Goal: Task Accomplishment & Management: Manage account settings

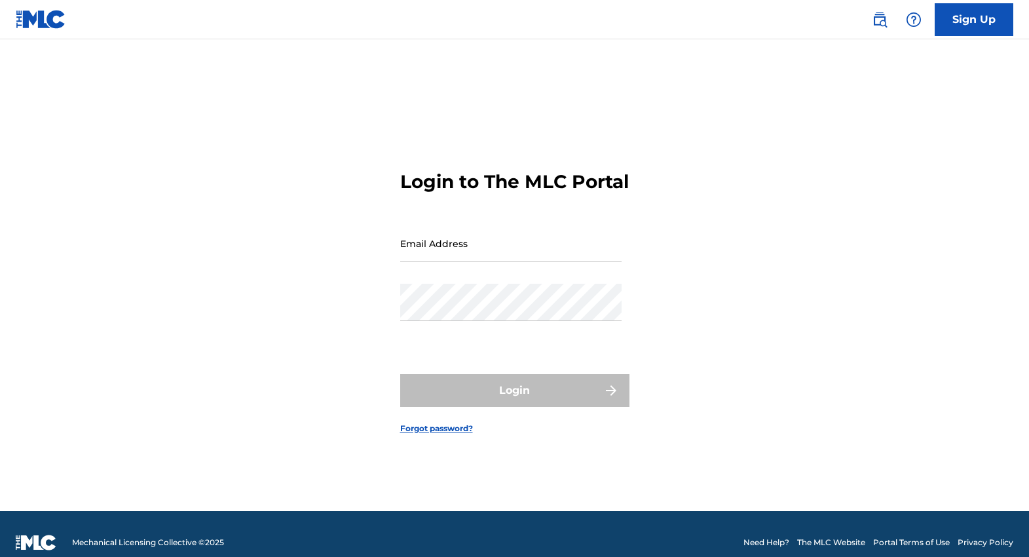
click at [418, 261] on input "Email Address" at bounding box center [510, 243] width 221 height 37
type input "r"
paste input "Rexkim0327@comcast.net"
type input "Rexkim0327@comcast.net"
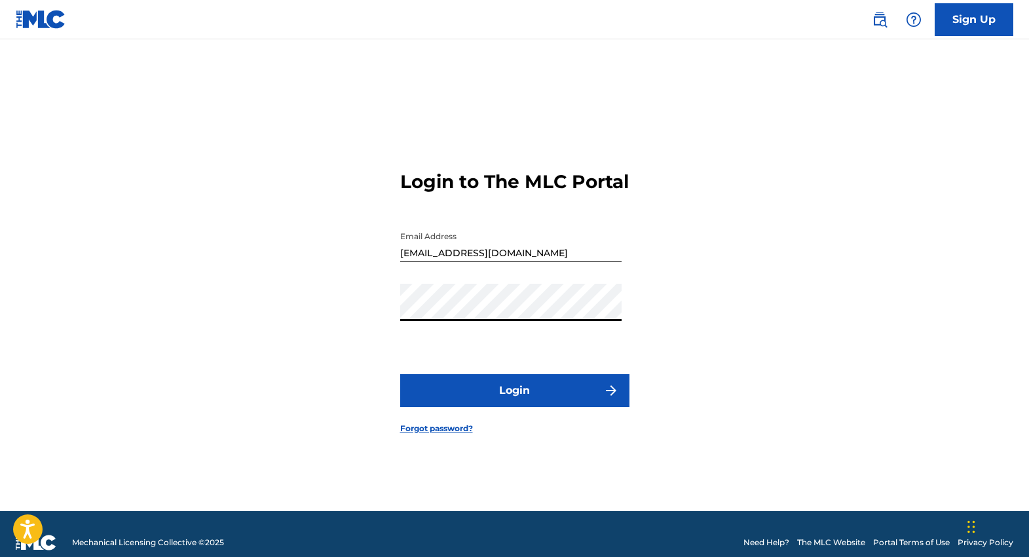
click at [516, 399] on button "Login" at bounding box center [514, 390] width 229 height 33
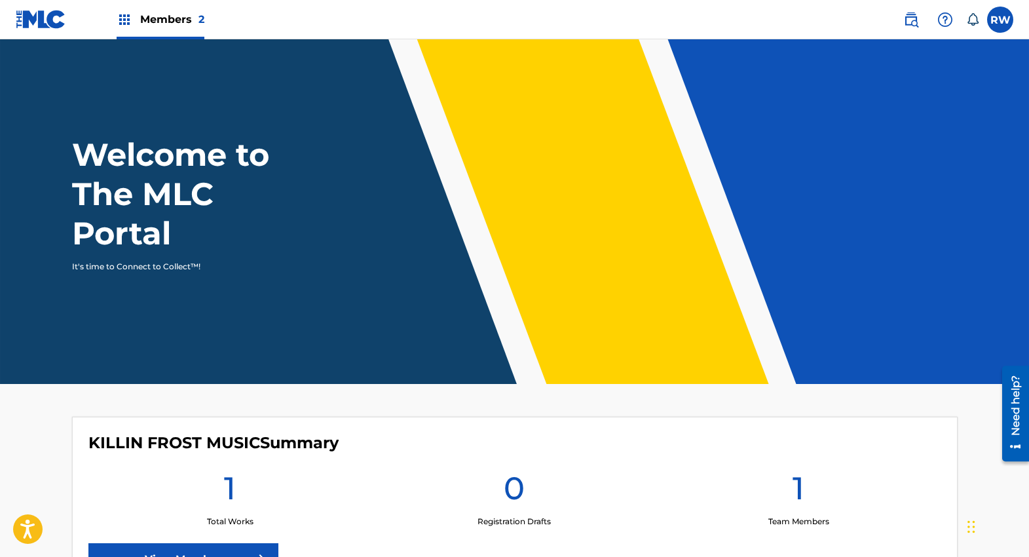
click at [998, 16] on label at bounding box center [1000, 20] width 26 height 26
click at [1000, 20] on input "RW Rex Wiseman rexkim0327@comcast.net Notification Preferences Profile Log out" at bounding box center [1000, 20] width 0 height 0
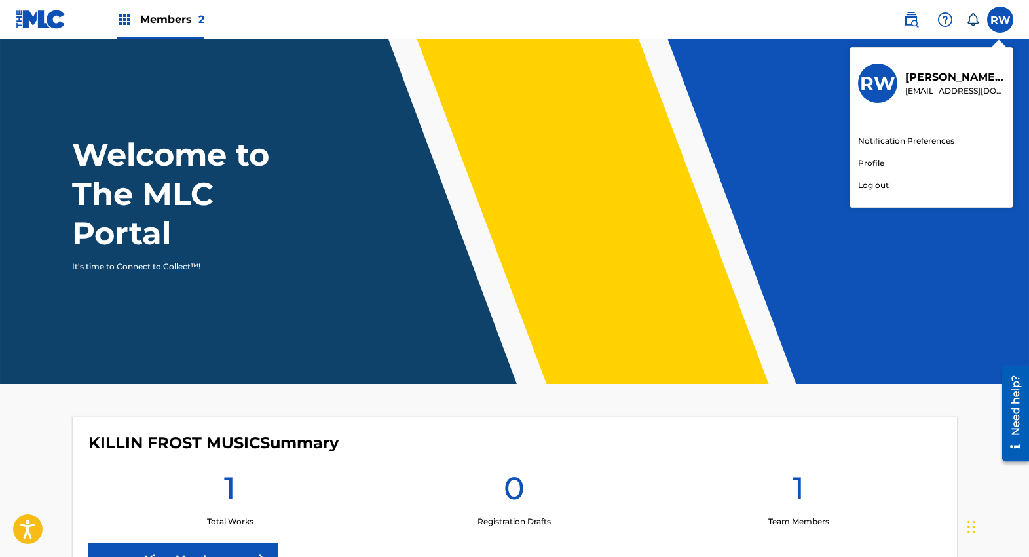
click at [876, 162] on link "Profile" at bounding box center [871, 163] width 26 height 12
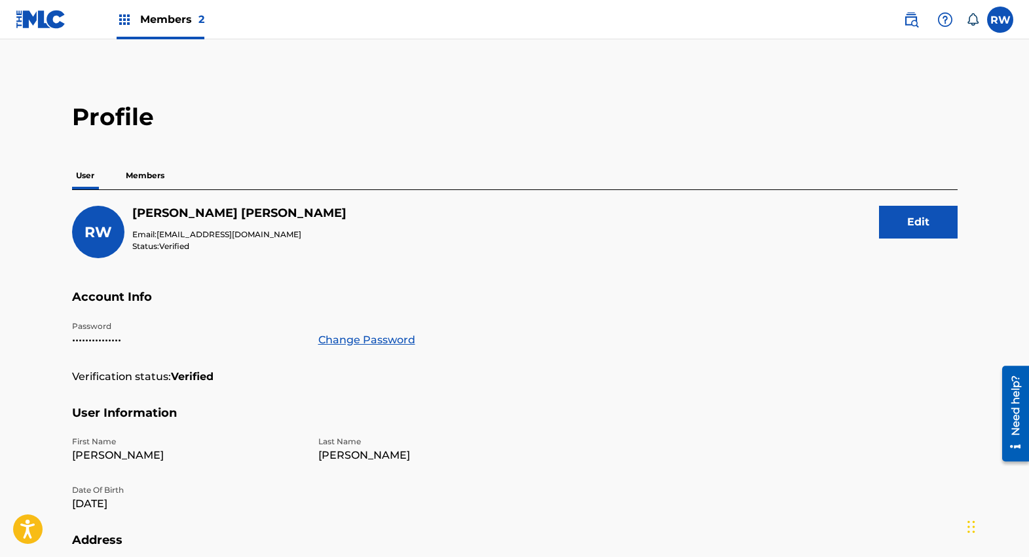
click at [151, 179] on p "Members" at bounding box center [145, 176] width 46 height 28
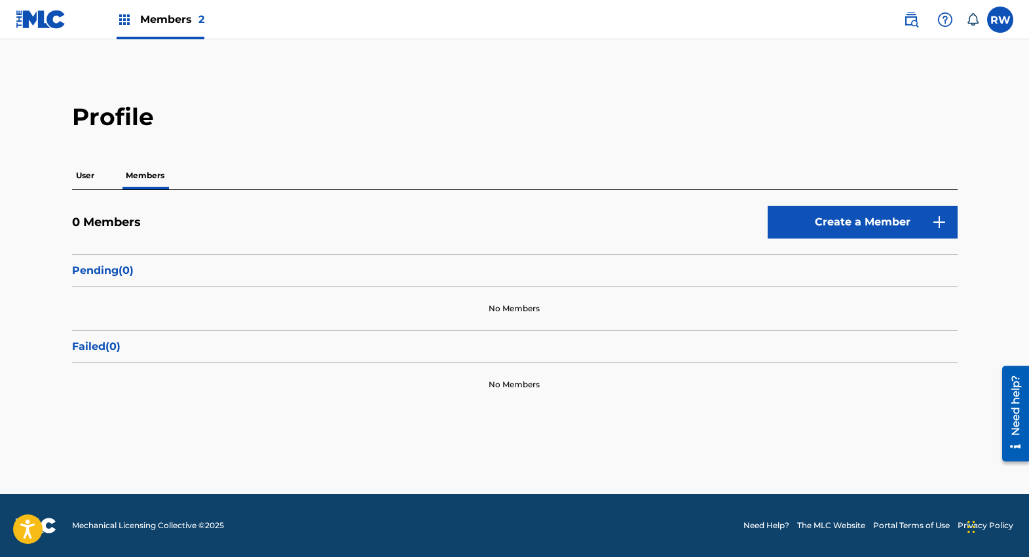
click at [122, 20] on img at bounding box center [125, 20] width 16 height 16
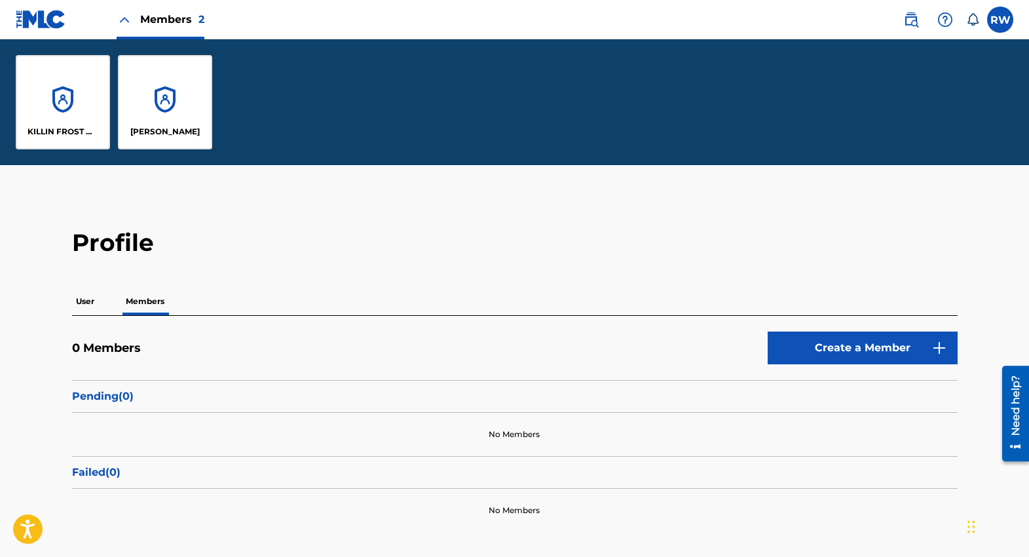
click at [162, 103] on div "Rex Wiseman" at bounding box center [165, 102] width 94 height 94
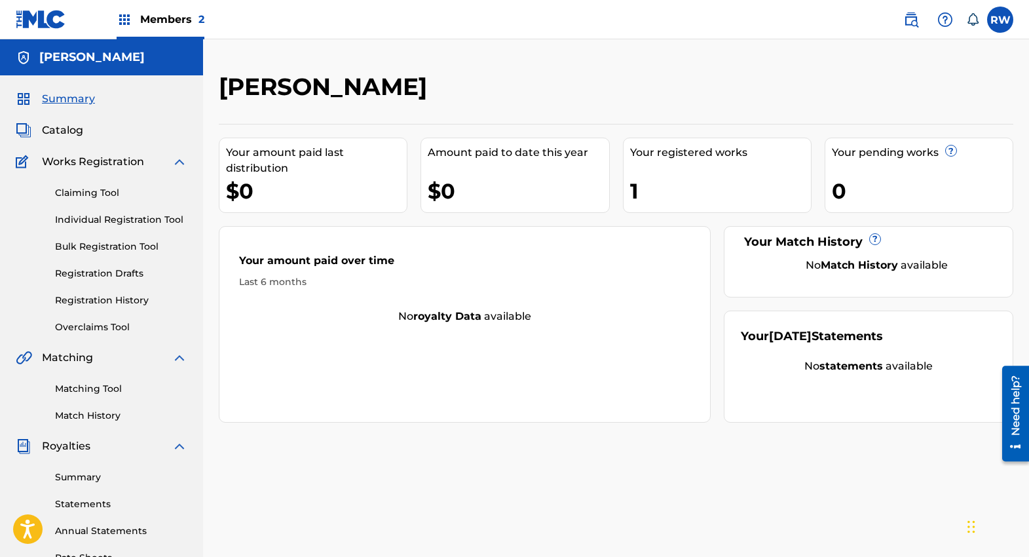
click at [181, 22] on span "Members 2" at bounding box center [172, 19] width 64 height 15
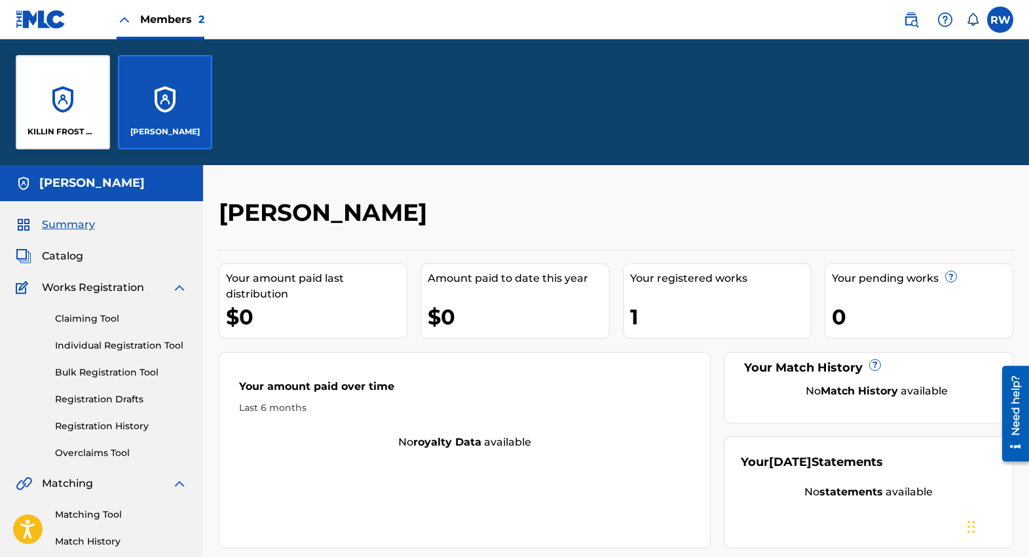
click at [59, 105] on div "KILLIN FROST MUSIC" at bounding box center [63, 102] width 94 height 94
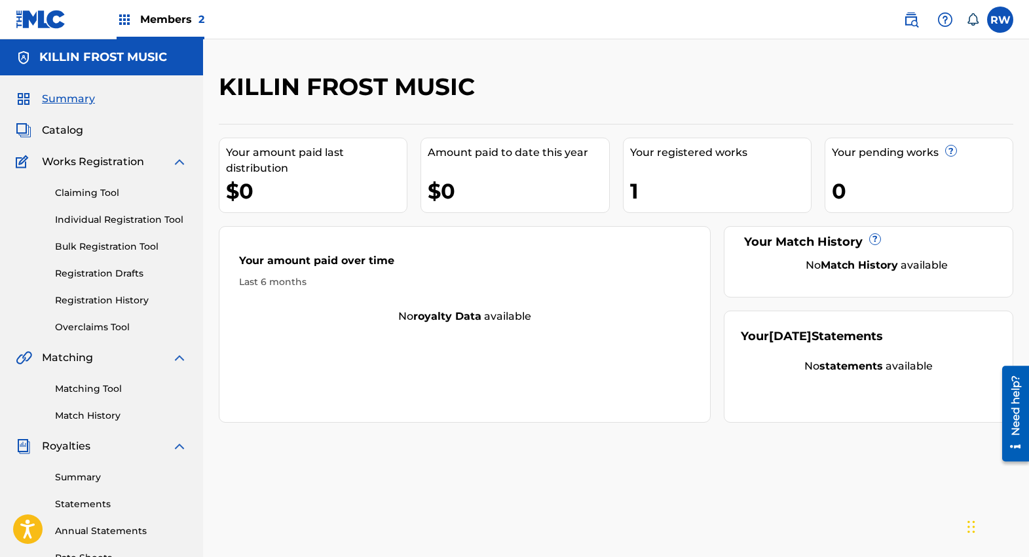
click at [644, 194] on div "1" at bounding box center [720, 190] width 181 height 29
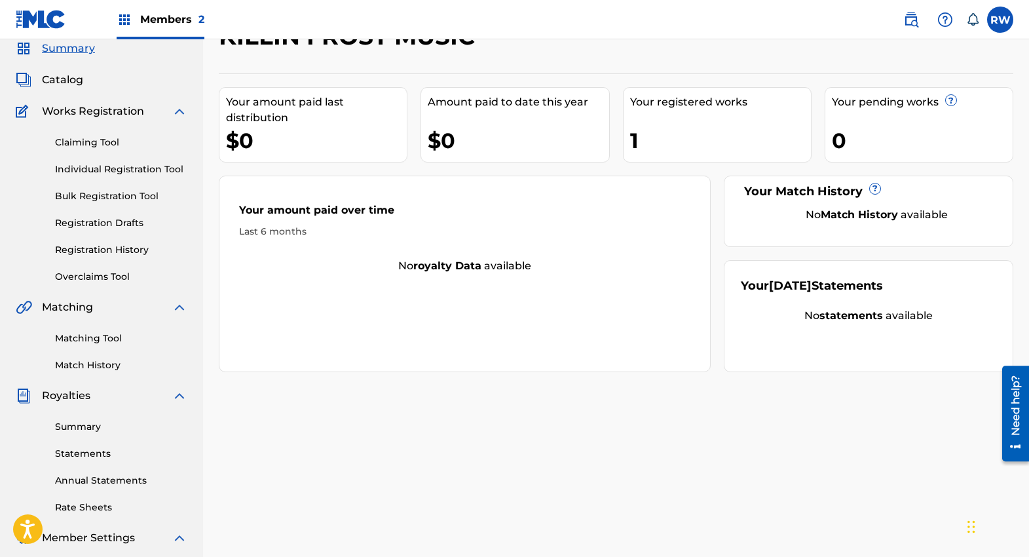
scroll to position [74, 0]
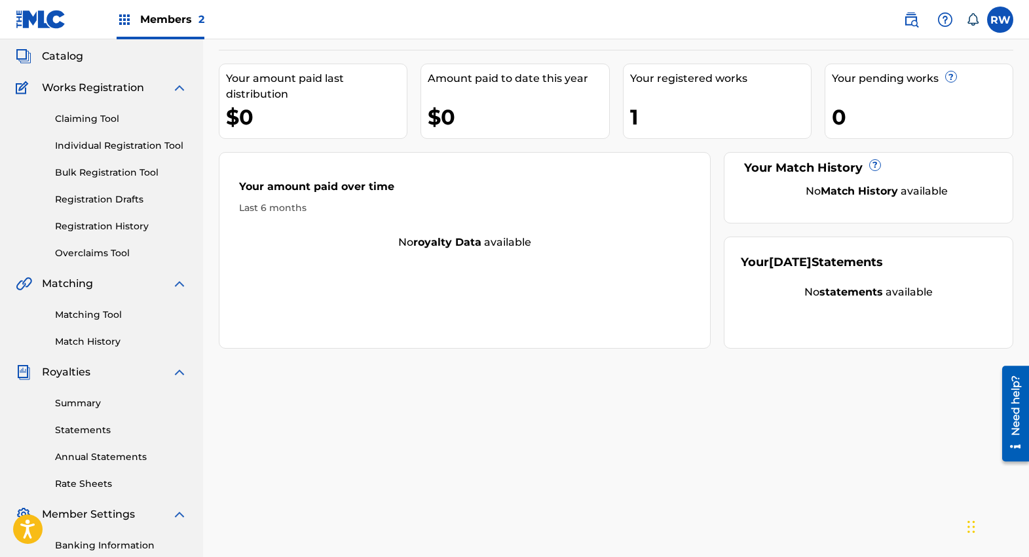
click at [94, 541] on link "Banking Information" at bounding box center [121, 545] width 132 height 14
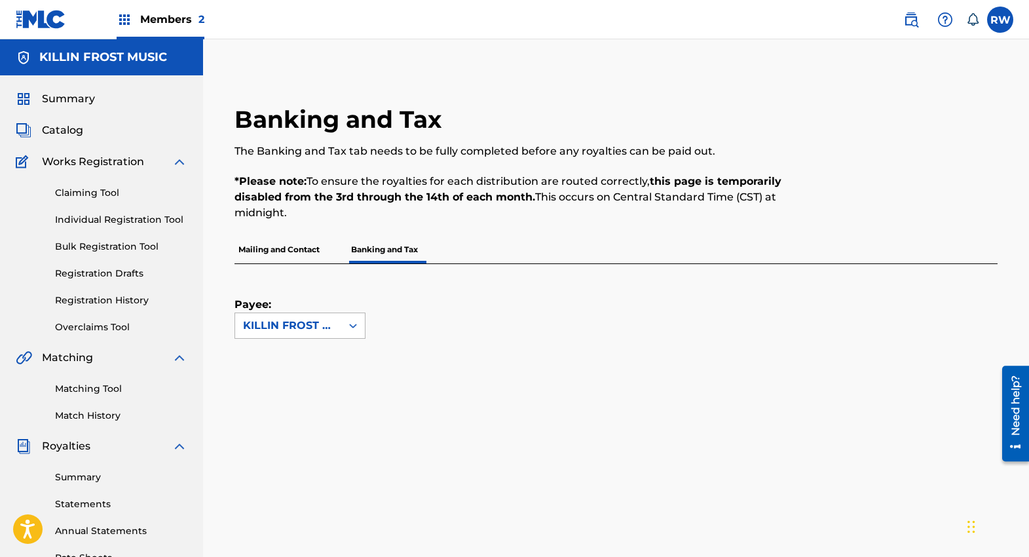
click at [358, 329] on icon at bounding box center [352, 325] width 13 height 13
click at [358, 326] on icon at bounding box center [352, 325] width 13 height 13
click at [286, 248] on p "Mailing and Contact" at bounding box center [278, 250] width 89 height 28
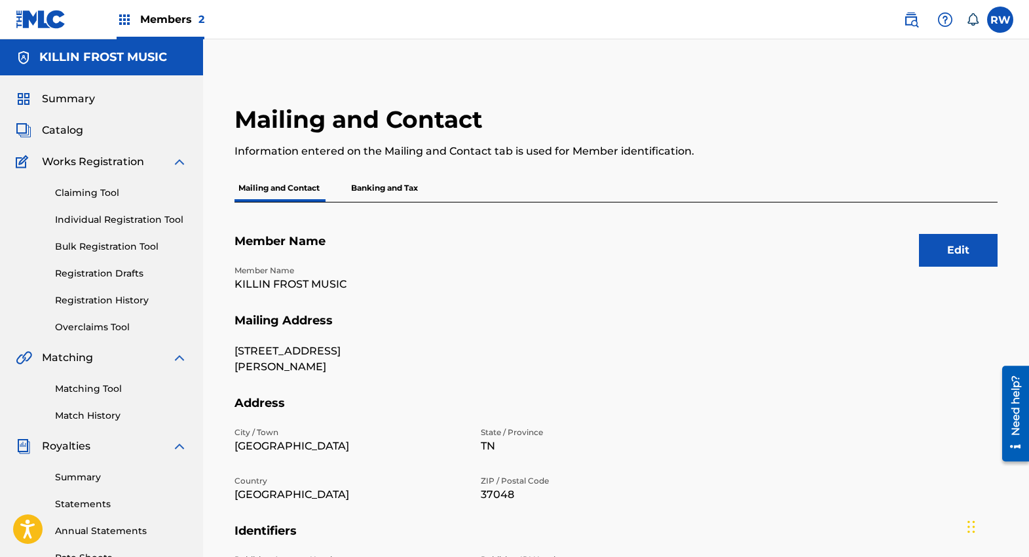
click at [391, 187] on p "Banking and Tax" at bounding box center [384, 188] width 75 height 28
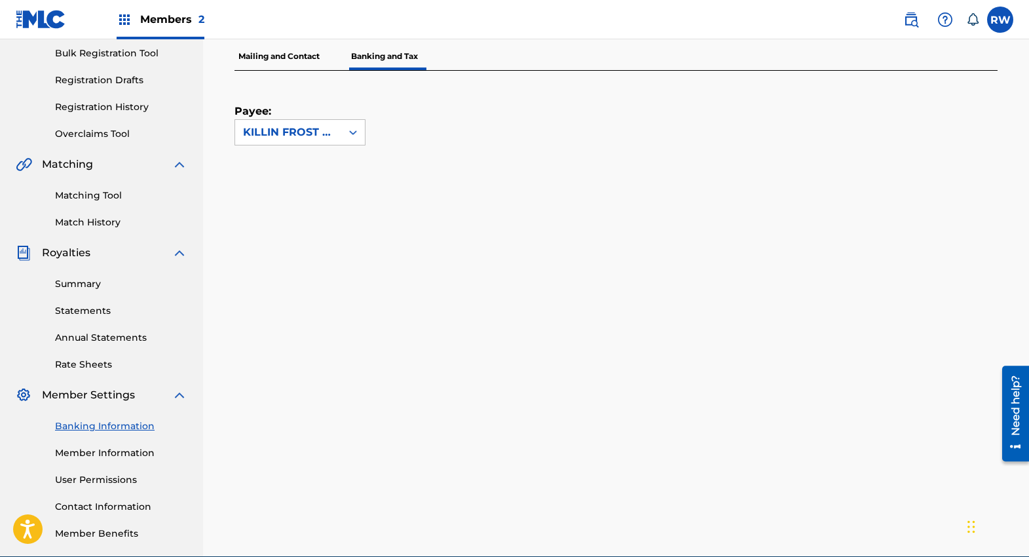
scroll to position [183, 0]
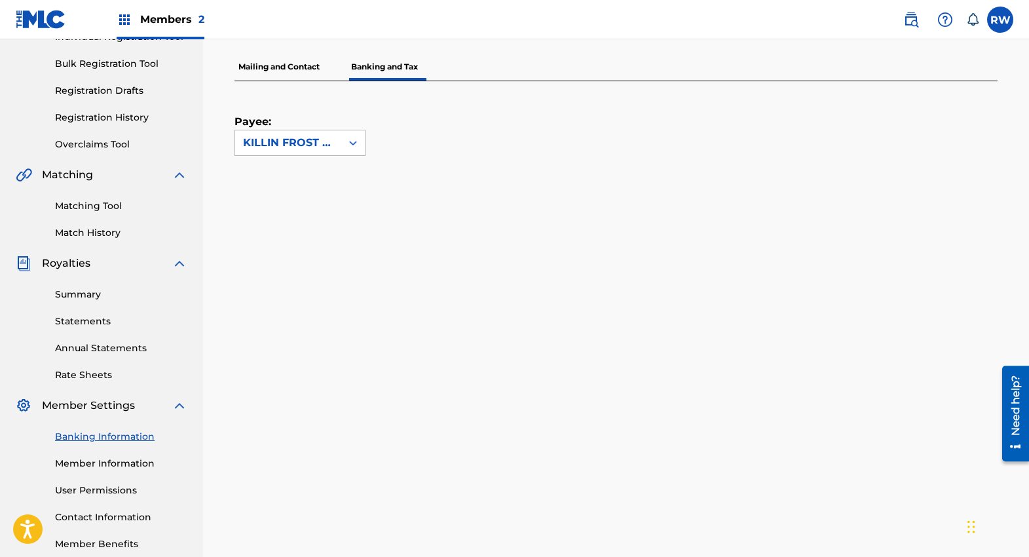
click at [355, 141] on icon at bounding box center [353, 143] width 8 height 5
click at [355, 141] on icon at bounding box center [353, 142] width 8 height 5
click at [92, 232] on link "Match History" at bounding box center [121, 233] width 132 height 14
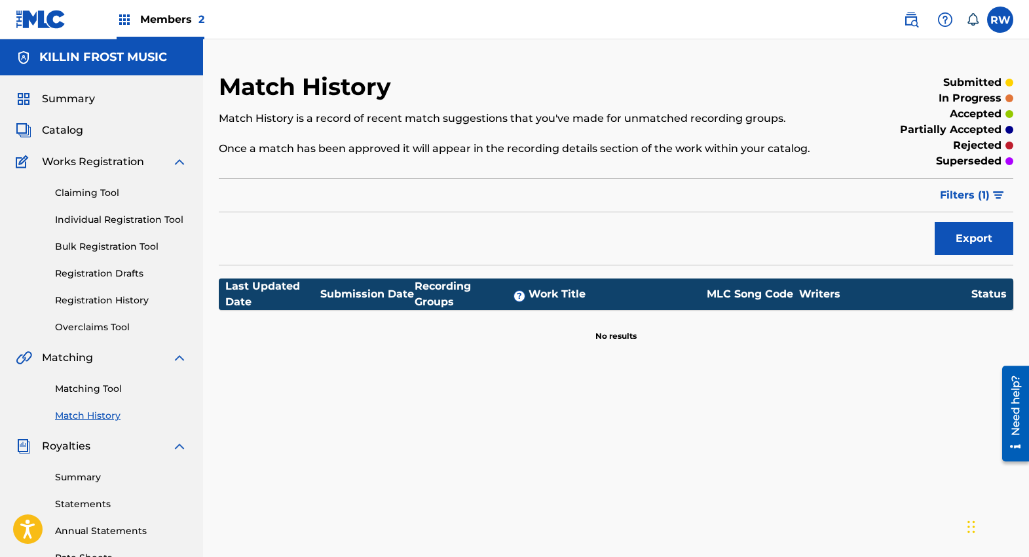
click at [82, 302] on link "Registration History" at bounding box center [121, 300] width 132 height 14
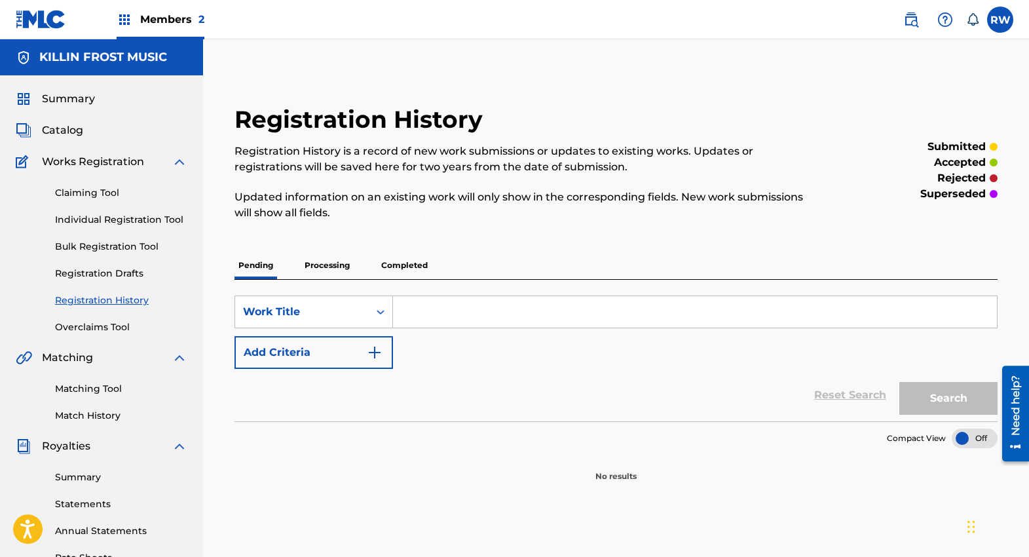
click at [324, 261] on p "Processing" at bounding box center [327, 265] width 53 height 28
click at [407, 267] on p "Completed" at bounding box center [404, 265] width 54 height 28
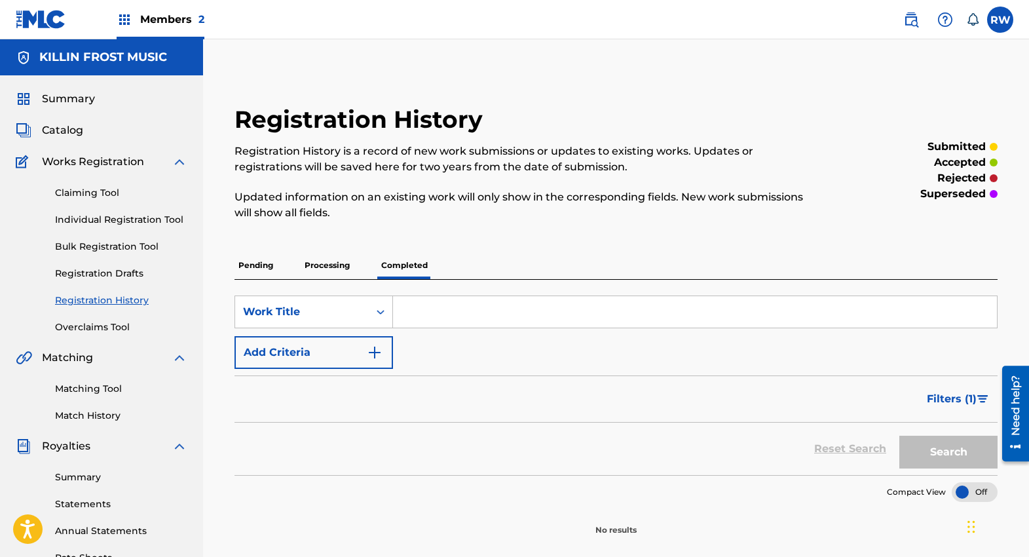
click at [189, 18] on span "Members 2" at bounding box center [172, 19] width 64 height 15
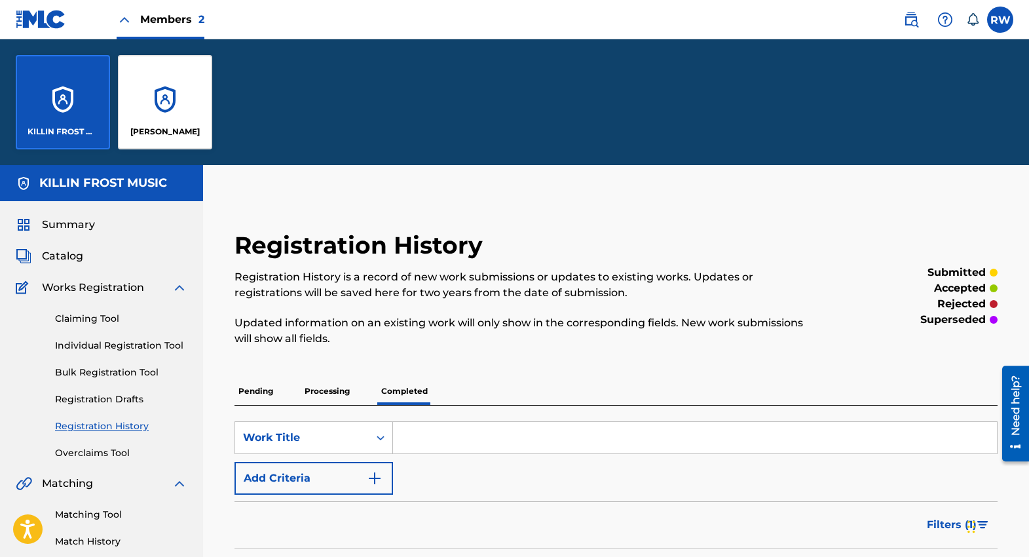
click at [162, 111] on div "Rex Wiseman" at bounding box center [165, 102] width 94 height 94
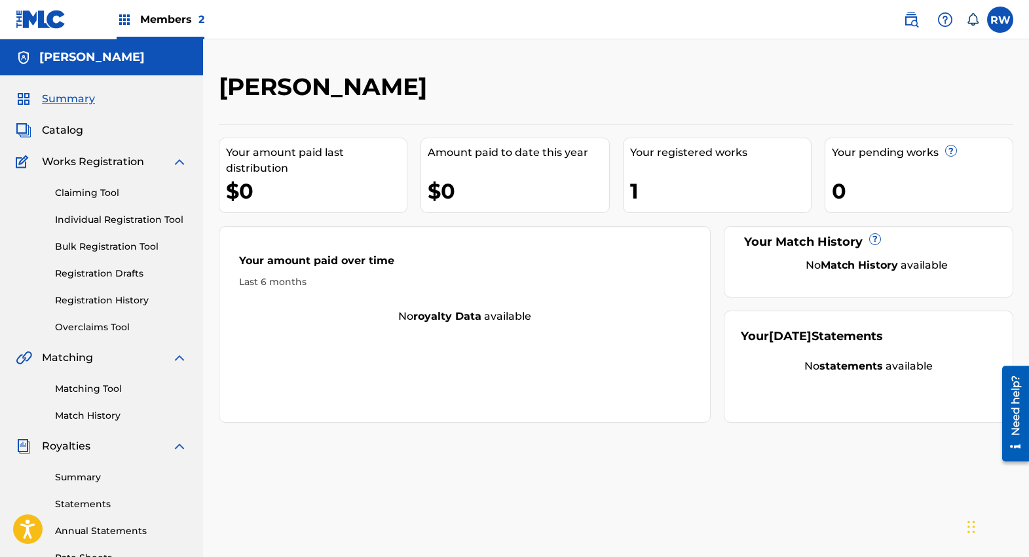
click at [126, 302] on link "Registration History" at bounding box center [121, 300] width 132 height 14
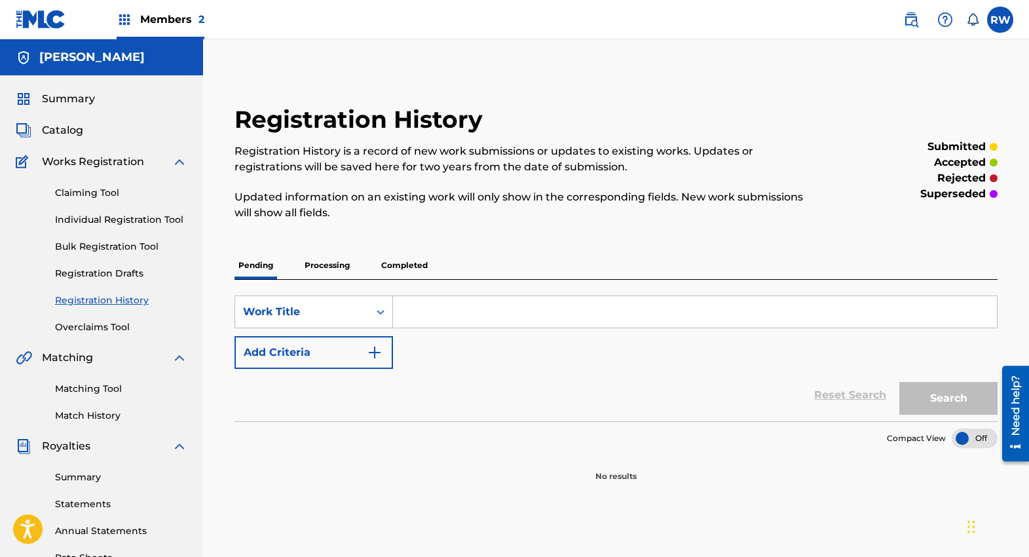
click at [336, 269] on p "Processing" at bounding box center [327, 265] width 53 height 28
click at [383, 266] on p "Completed" at bounding box center [404, 265] width 54 height 28
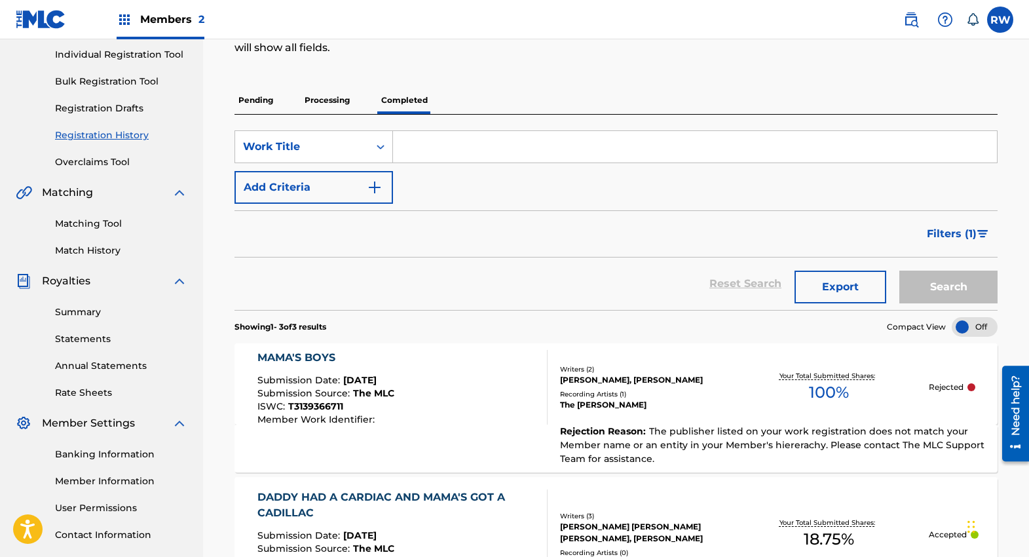
scroll to position [196, 0]
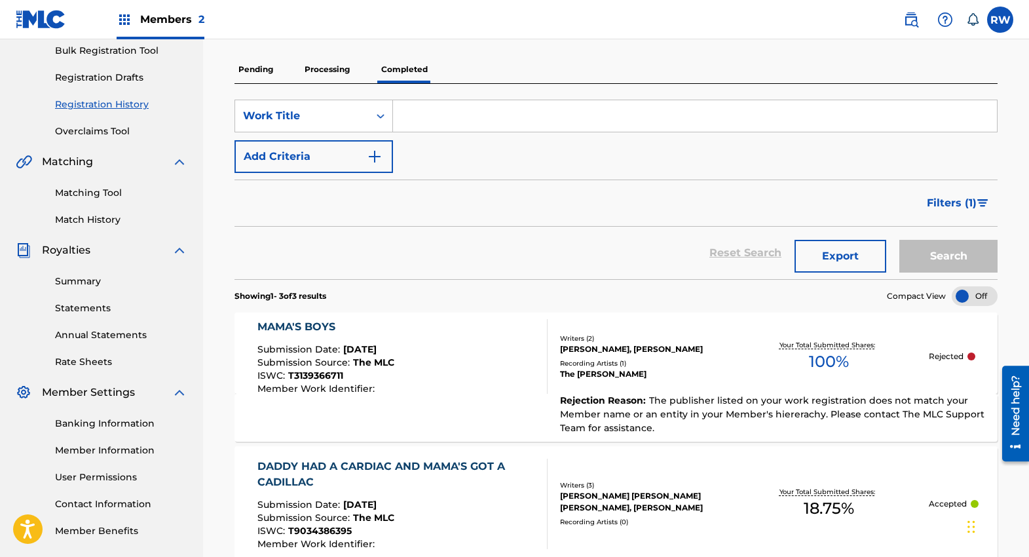
click at [113, 428] on link "Banking Information" at bounding box center [121, 423] width 132 height 14
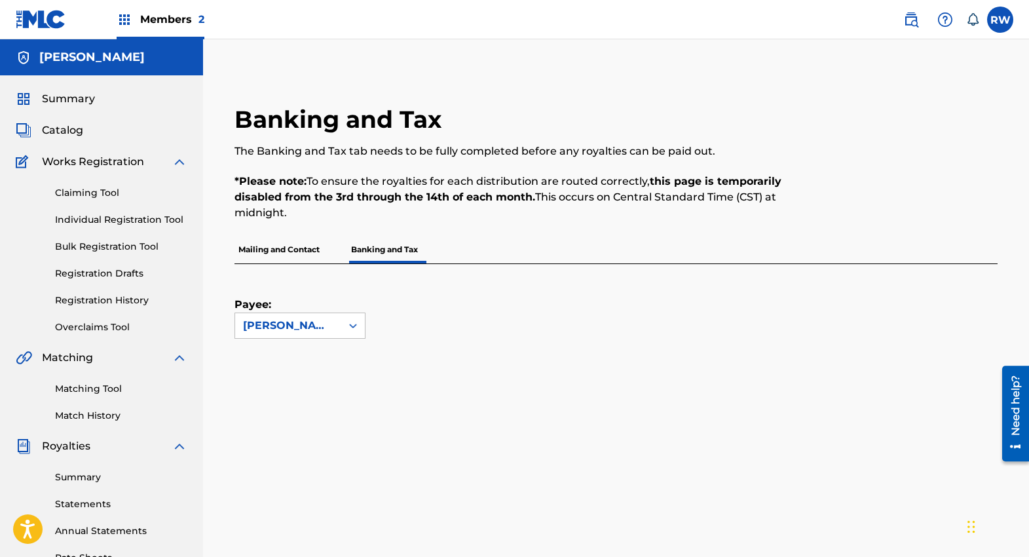
click at [103, 303] on link "Registration History" at bounding box center [121, 300] width 132 height 14
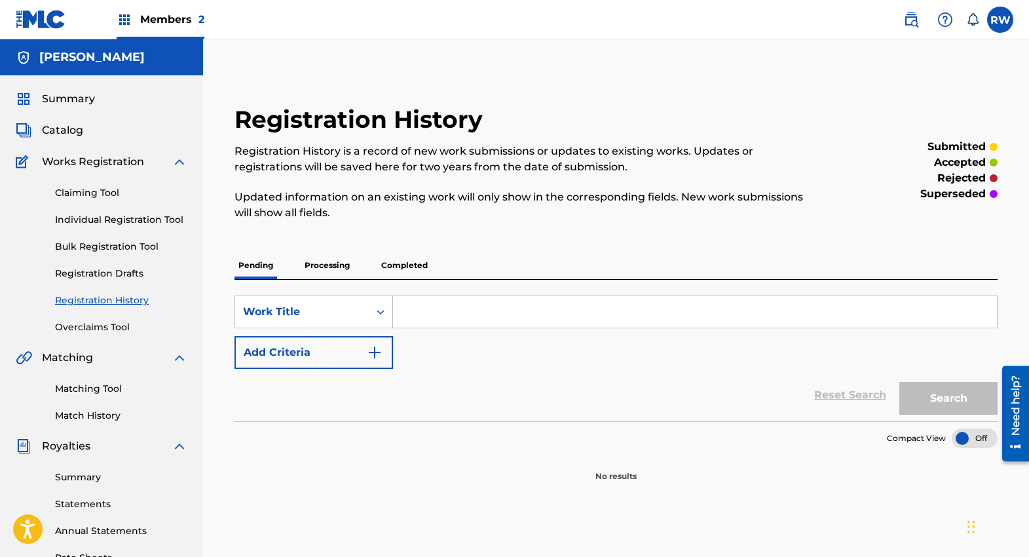
click at [333, 267] on p "Processing" at bounding box center [327, 265] width 53 height 28
click at [403, 267] on p "Completed" at bounding box center [404, 265] width 54 height 28
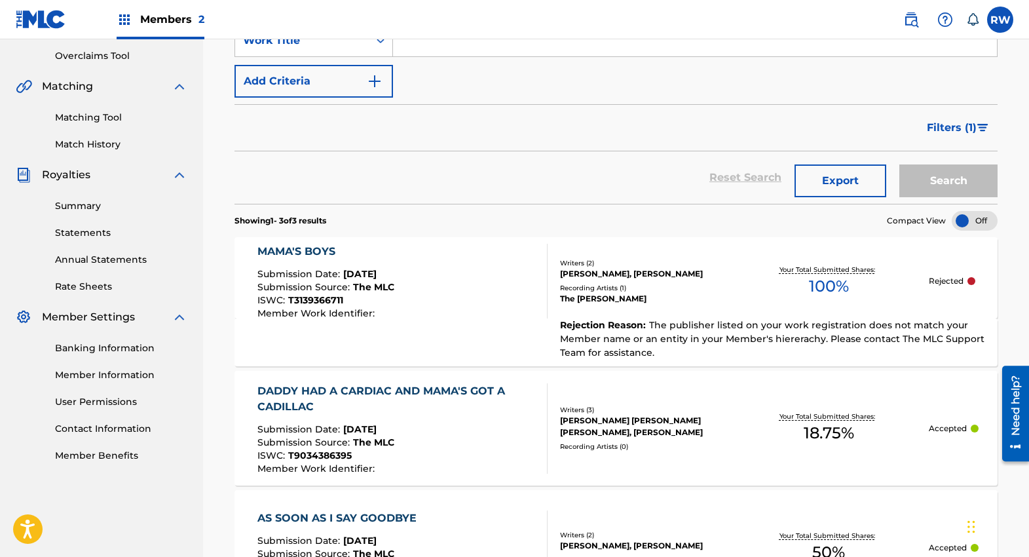
scroll to position [272, 0]
click at [927, 341] on span "The publisher listed on your work registration does not match your Member name …" at bounding box center [772, 337] width 424 height 39
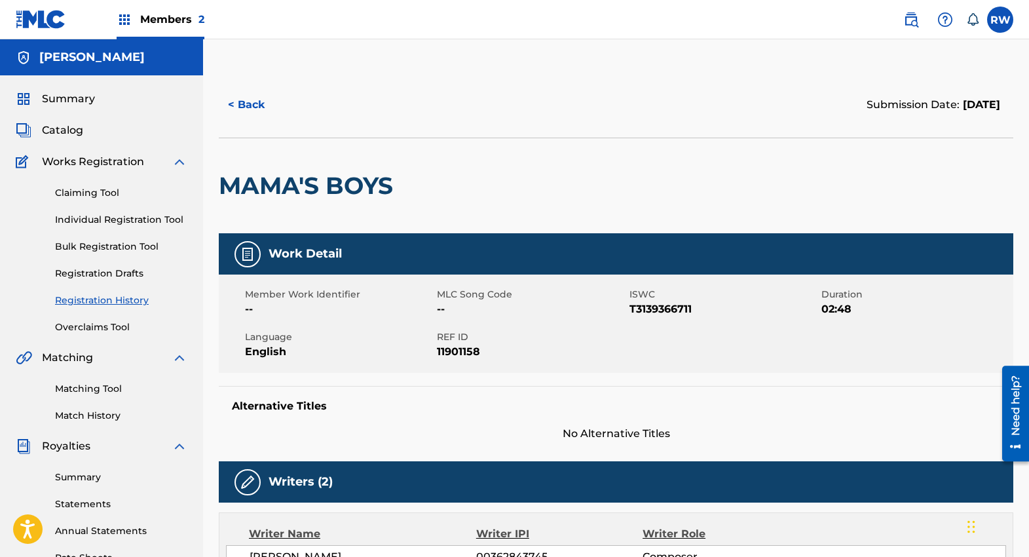
click at [94, 301] on link "Registration History" at bounding box center [121, 300] width 132 height 14
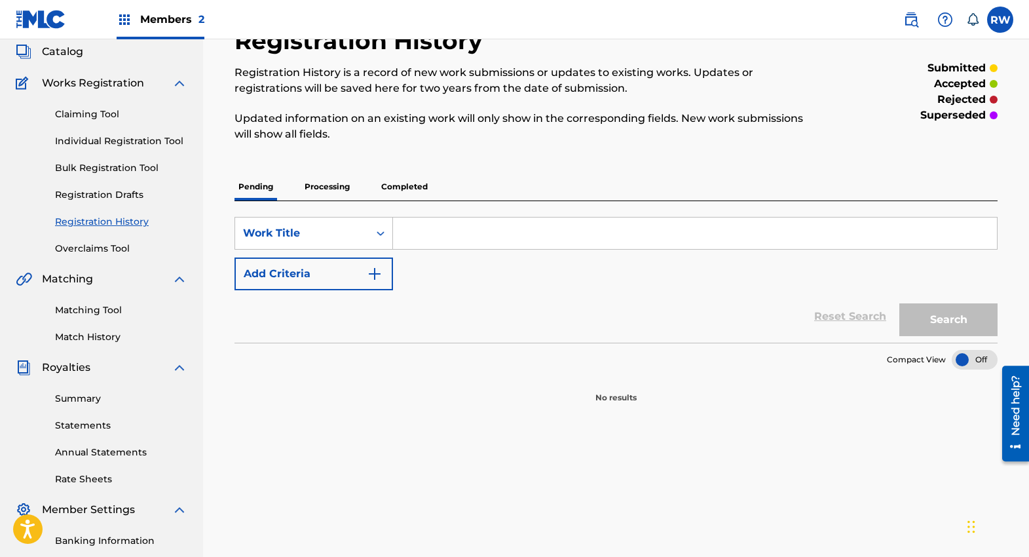
scroll to position [75, 0]
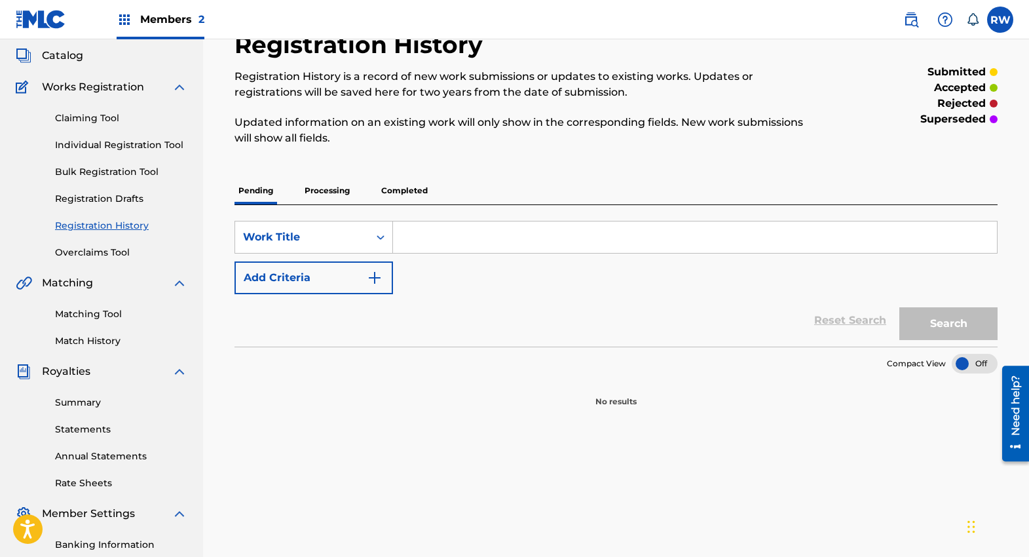
click at [396, 192] on p "Completed" at bounding box center [404, 191] width 54 height 28
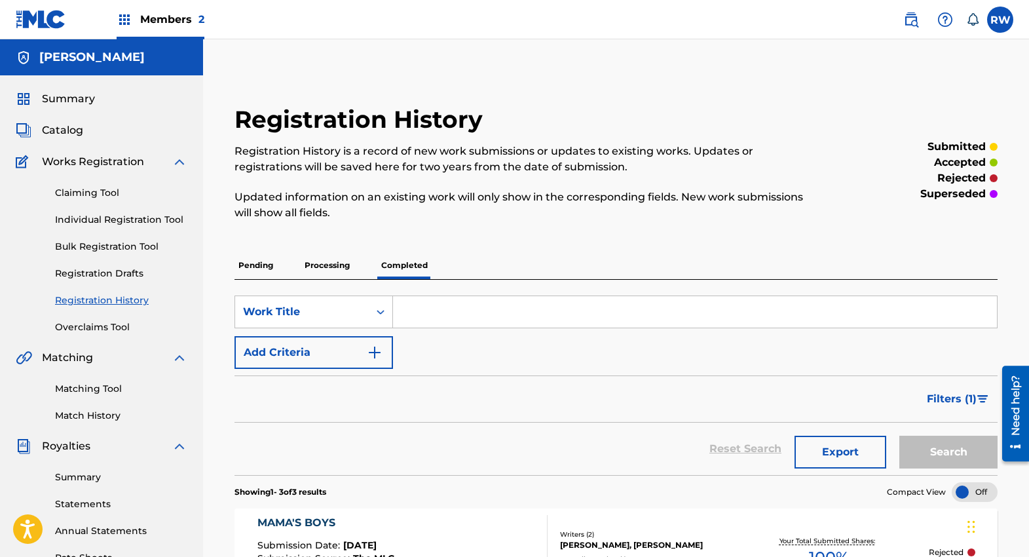
click at [941, 20] on img at bounding box center [945, 20] width 16 height 16
click at [915, 52] on link "Contact us" at bounding box center [944, 54] width 111 height 31
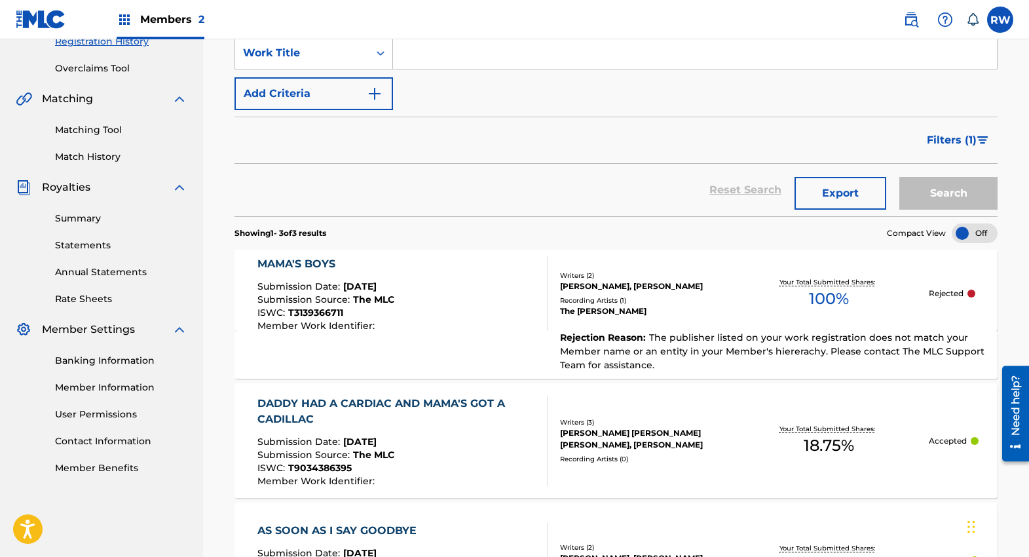
scroll to position [260, 0]
click at [111, 413] on link "User Permissions" at bounding box center [121, 413] width 132 height 14
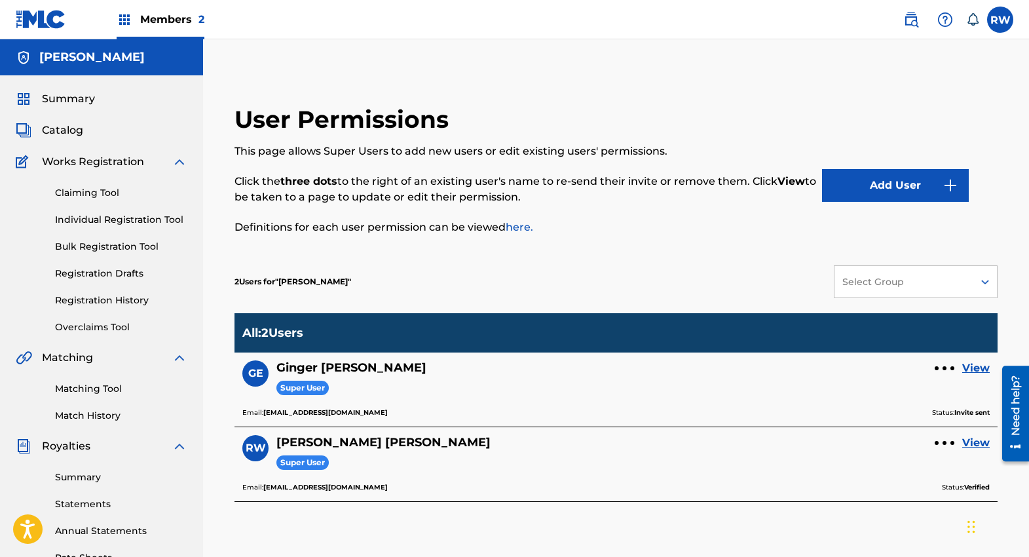
click at [106, 43] on div "Rex Wiseman" at bounding box center [101, 57] width 203 height 36
click at [124, 19] on img at bounding box center [125, 20] width 16 height 16
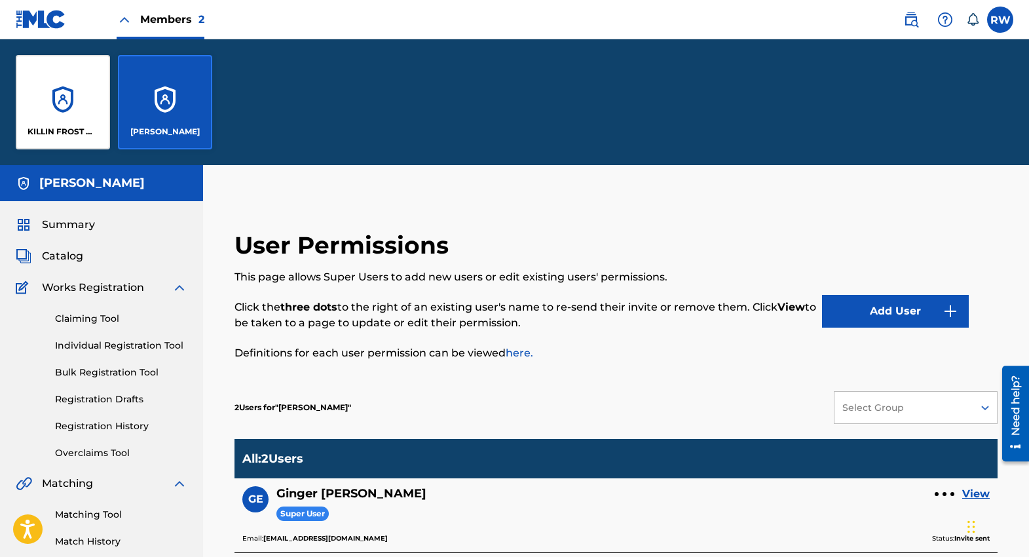
click at [50, 106] on div "KILLIN FROST MUSIC" at bounding box center [63, 102] width 94 height 94
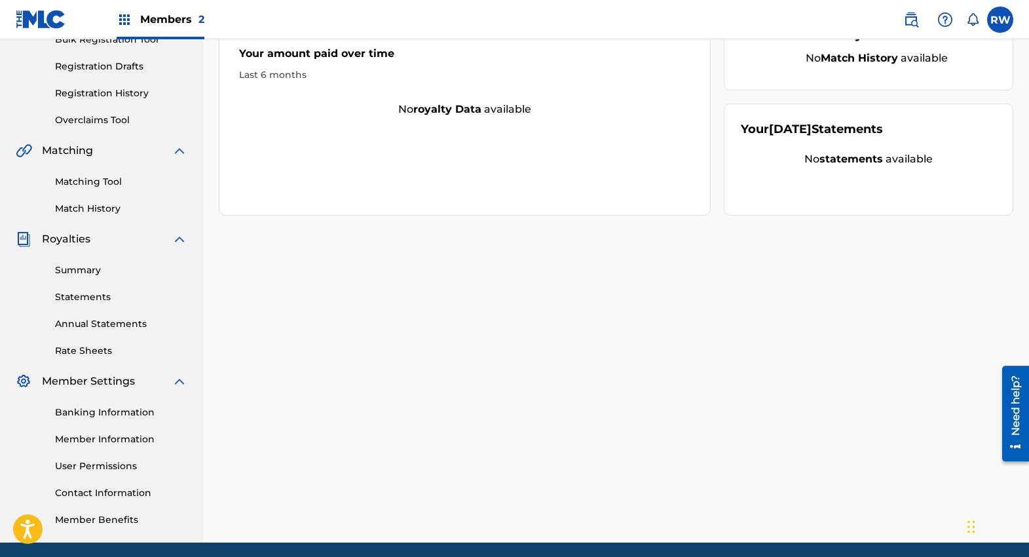
scroll to position [213, 0]
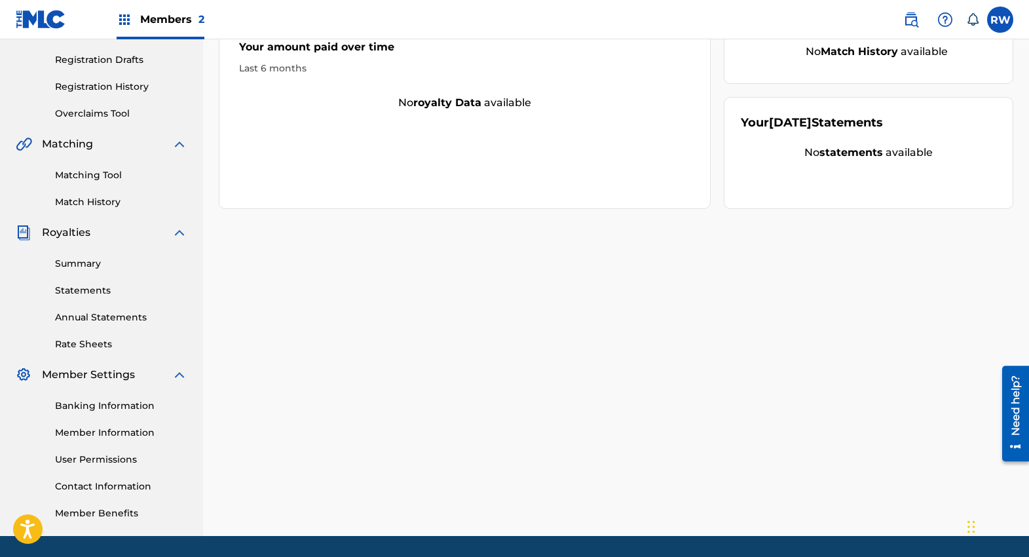
click at [104, 458] on link "User Permissions" at bounding box center [121, 460] width 132 height 14
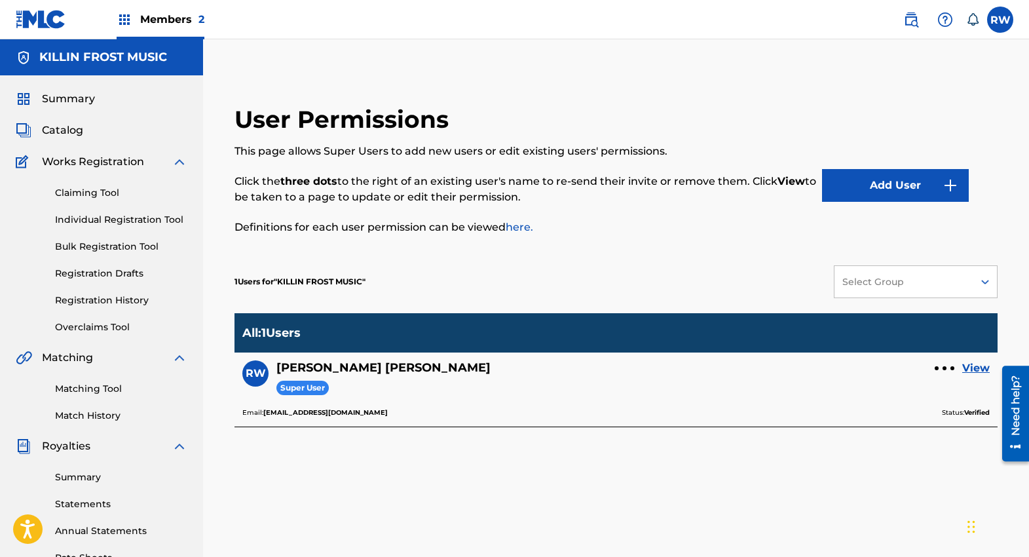
click at [942, 184] on button "Add User" at bounding box center [895, 185] width 147 height 33
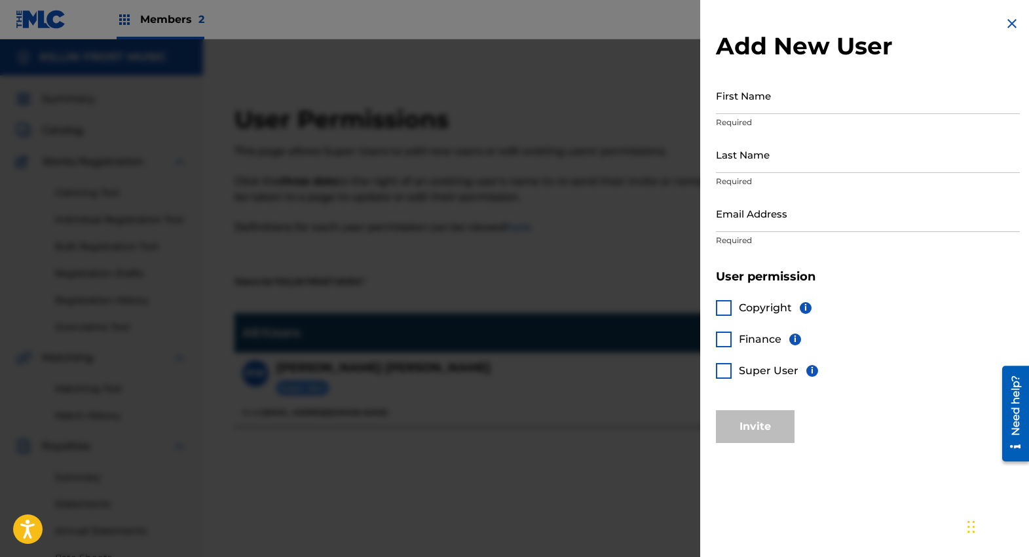
click at [804, 103] on input "First Name" at bounding box center [868, 95] width 304 height 37
type input "Ginger"
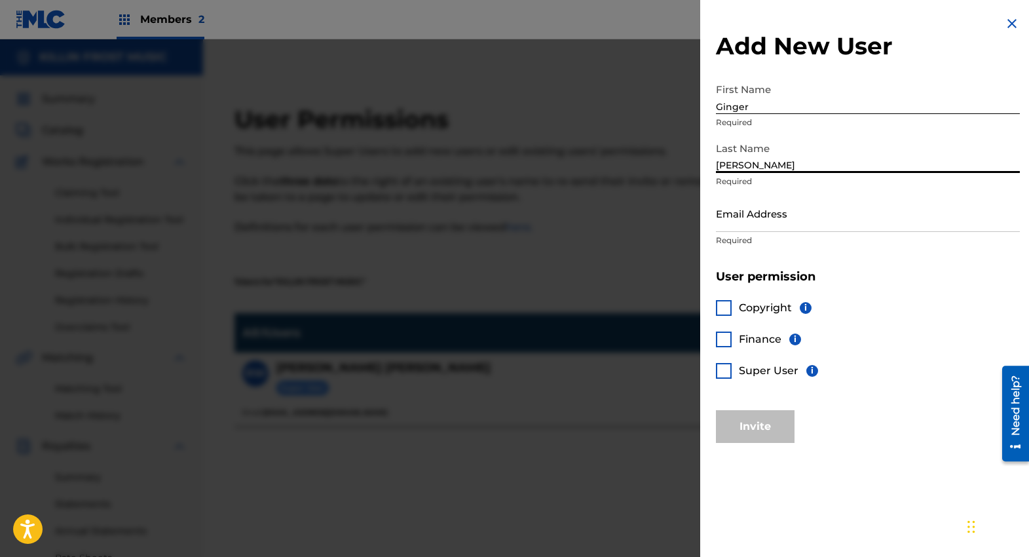
type input "Eldridge"
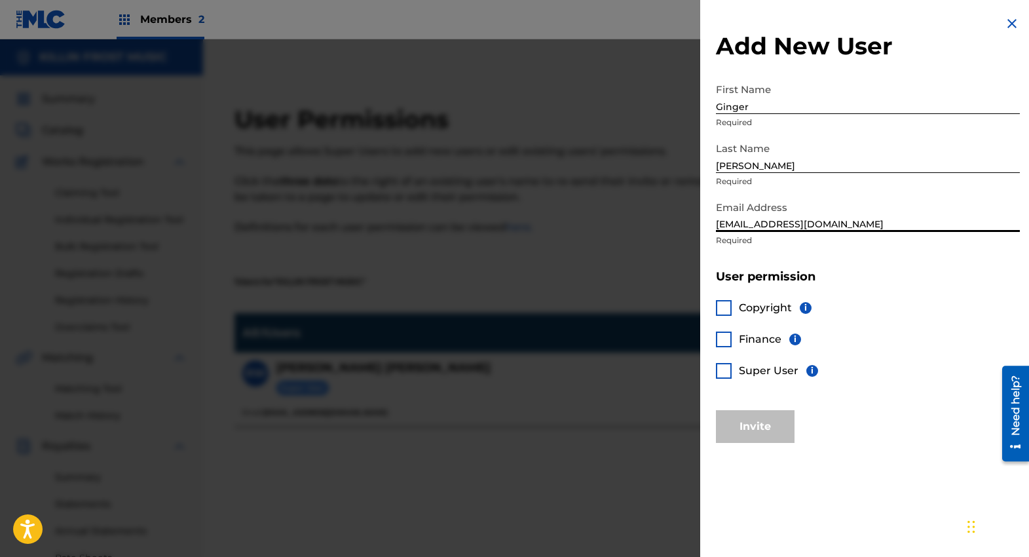
type input "gingersnapstn@gmail.com"
click at [722, 363] on div at bounding box center [724, 371] width 16 height 16
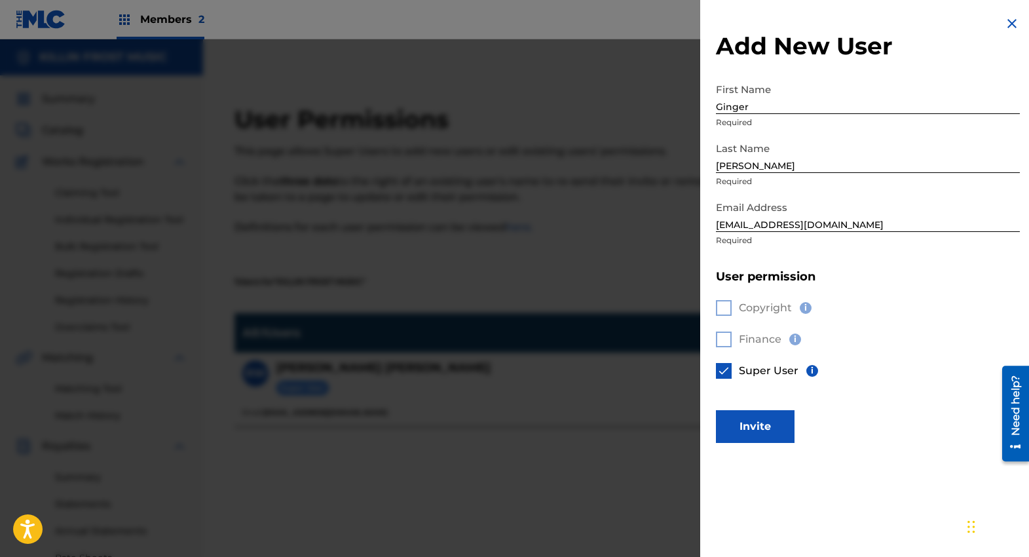
click at [750, 428] on button "Invite" at bounding box center [755, 426] width 79 height 33
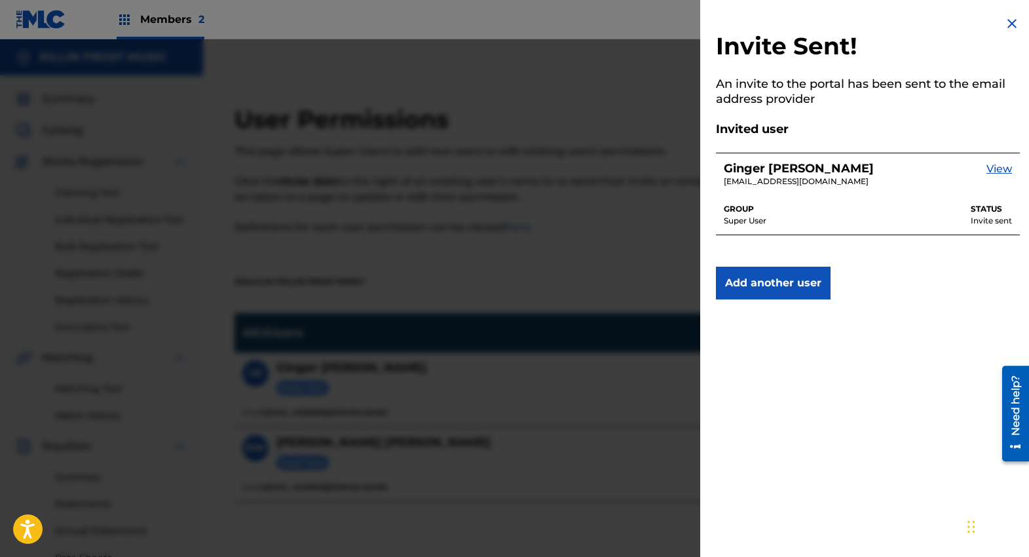
click at [1007, 22] on img at bounding box center [1012, 24] width 16 height 16
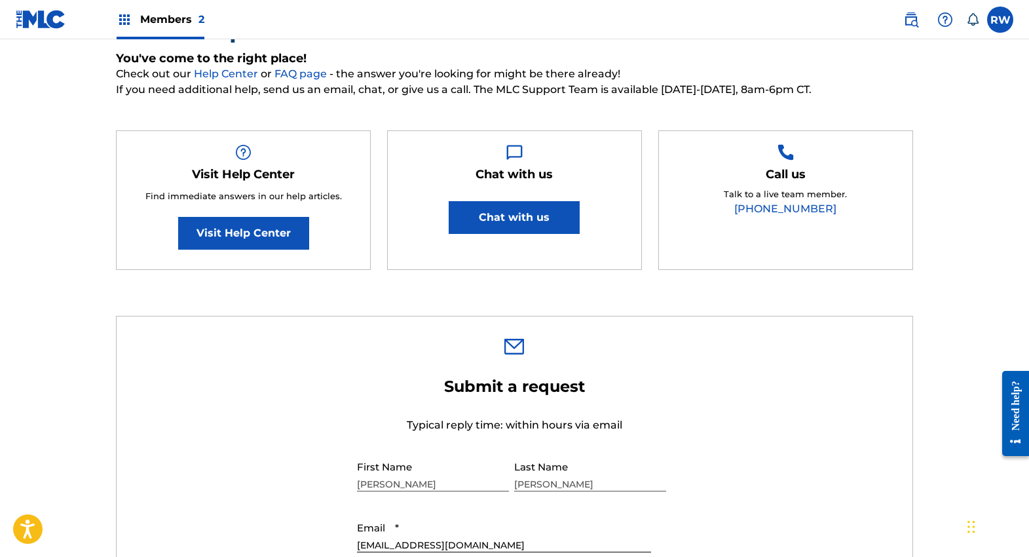
scroll to position [124, 0]
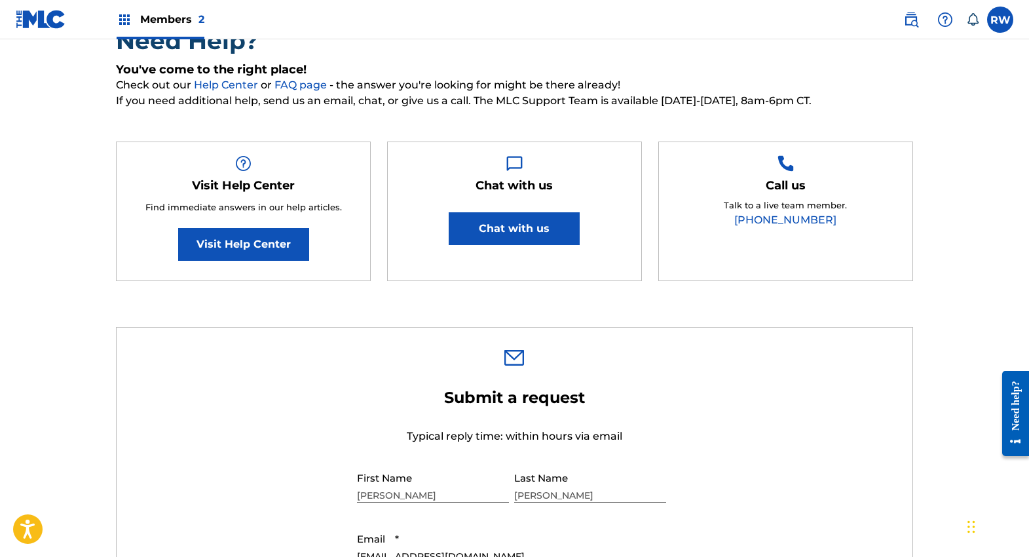
click at [518, 232] on button "Chat with us" at bounding box center [514, 228] width 131 height 33
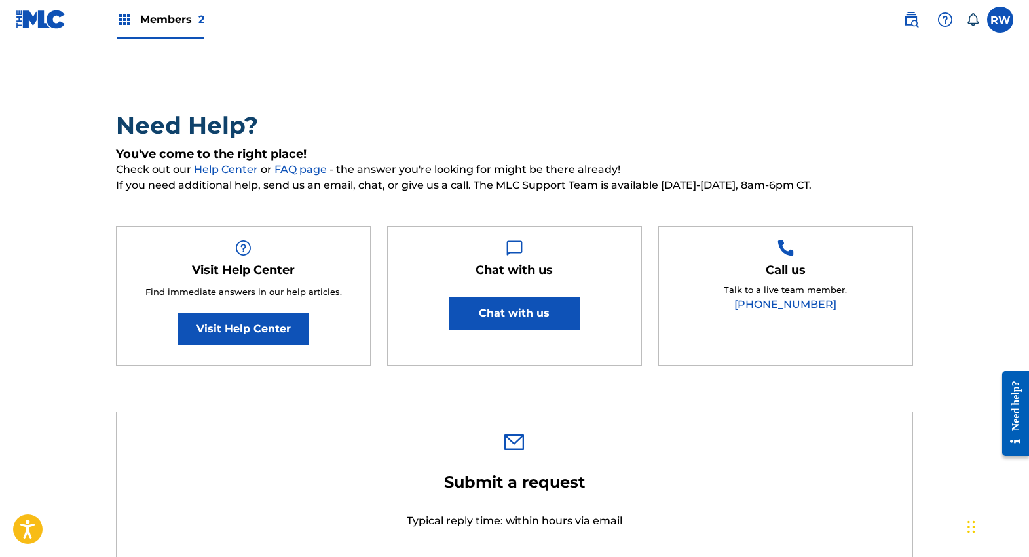
scroll to position [0, 0]
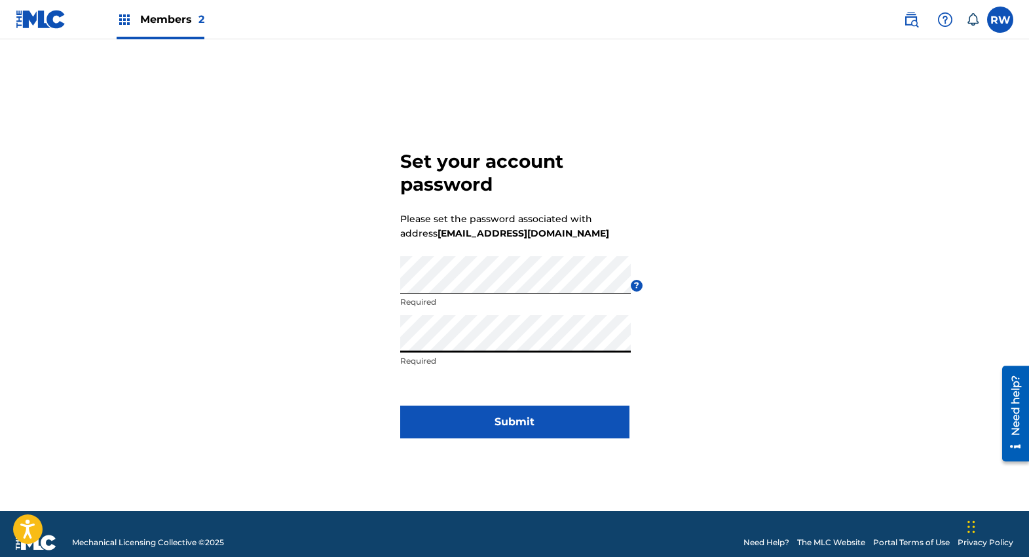
click at [513, 420] on button "Submit" at bounding box center [514, 421] width 229 height 33
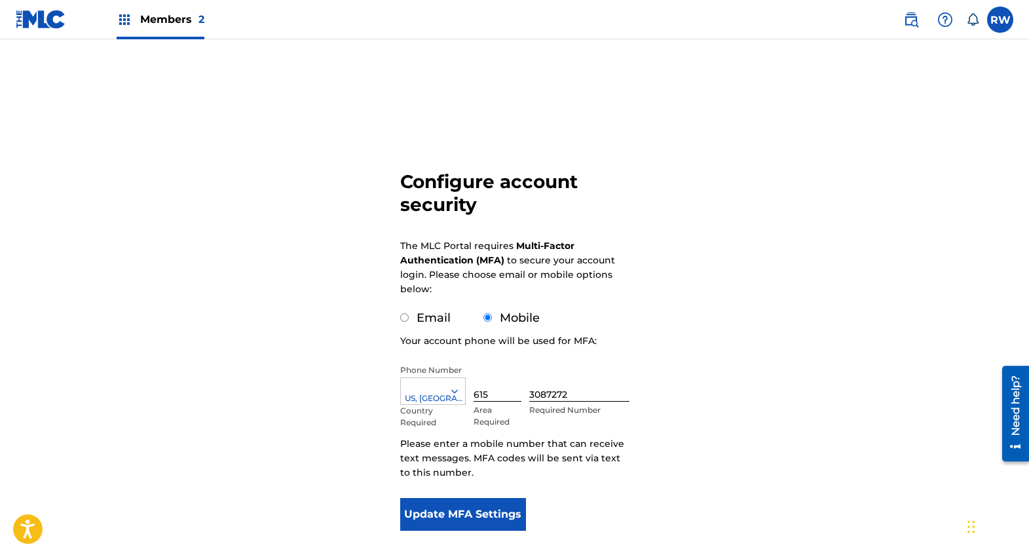
click at [443, 515] on button "Update MFA Settings" at bounding box center [463, 514] width 126 height 33
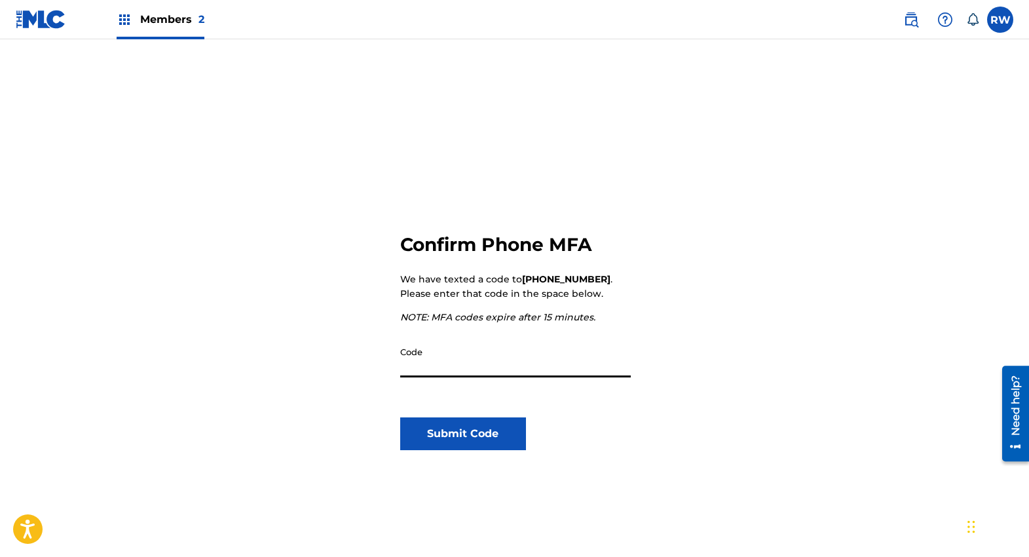
click at [527, 359] on input "Code" at bounding box center [515, 358] width 231 height 37
type input "207119"
click at [468, 437] on button "Submit Code" at bounding box center [463, 433] width 126 height 33
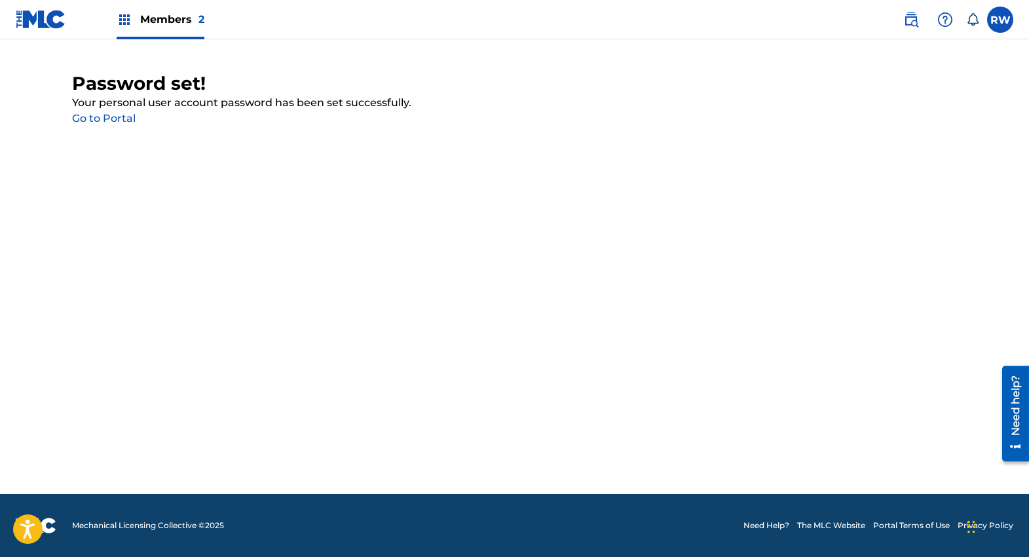
click at [115, 118] on link "Go to Portal" at bounding box center [104, 118] width 64 height 12
